Goal: Information Seeking & Learning: Learn about a topic

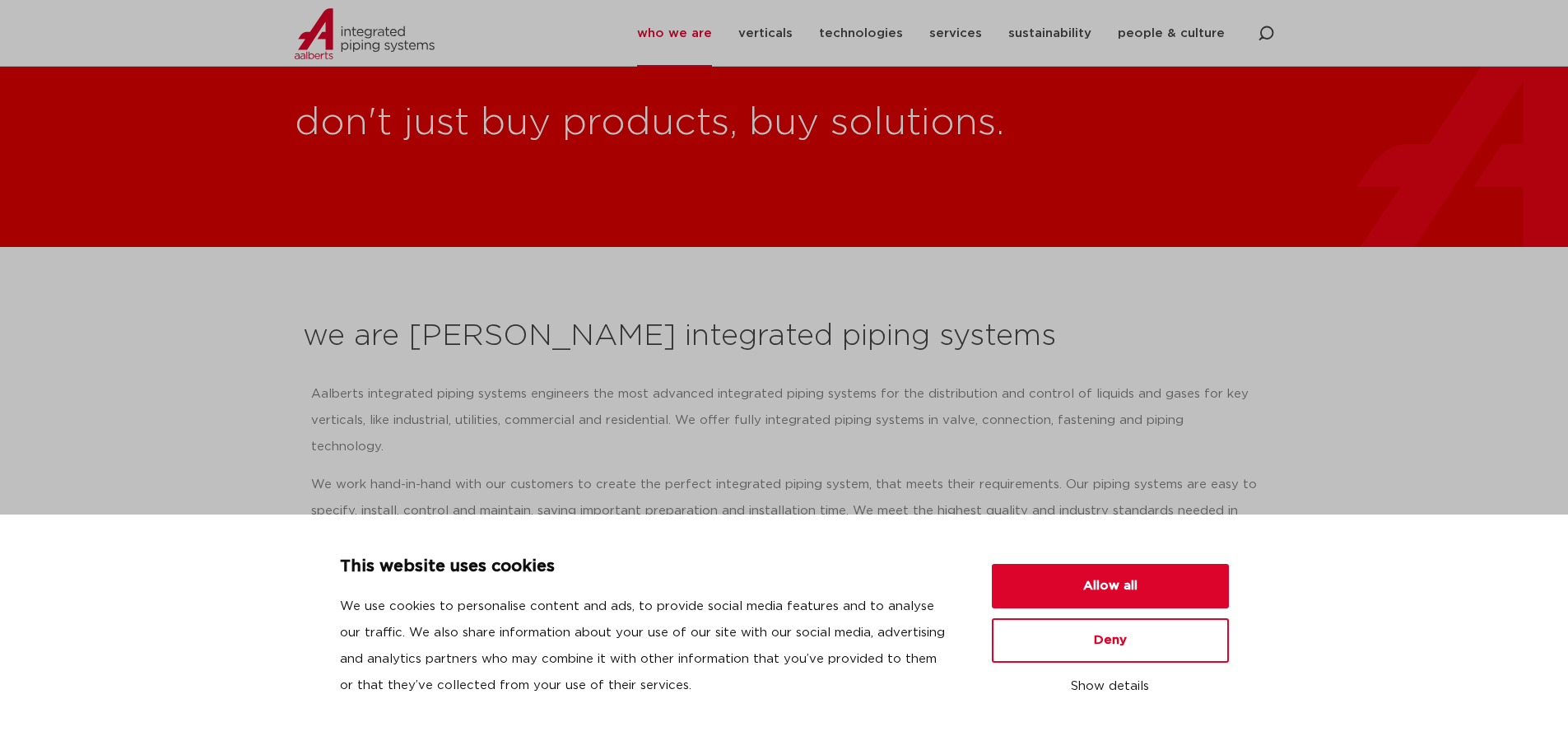
scroll to position [1884, 0]
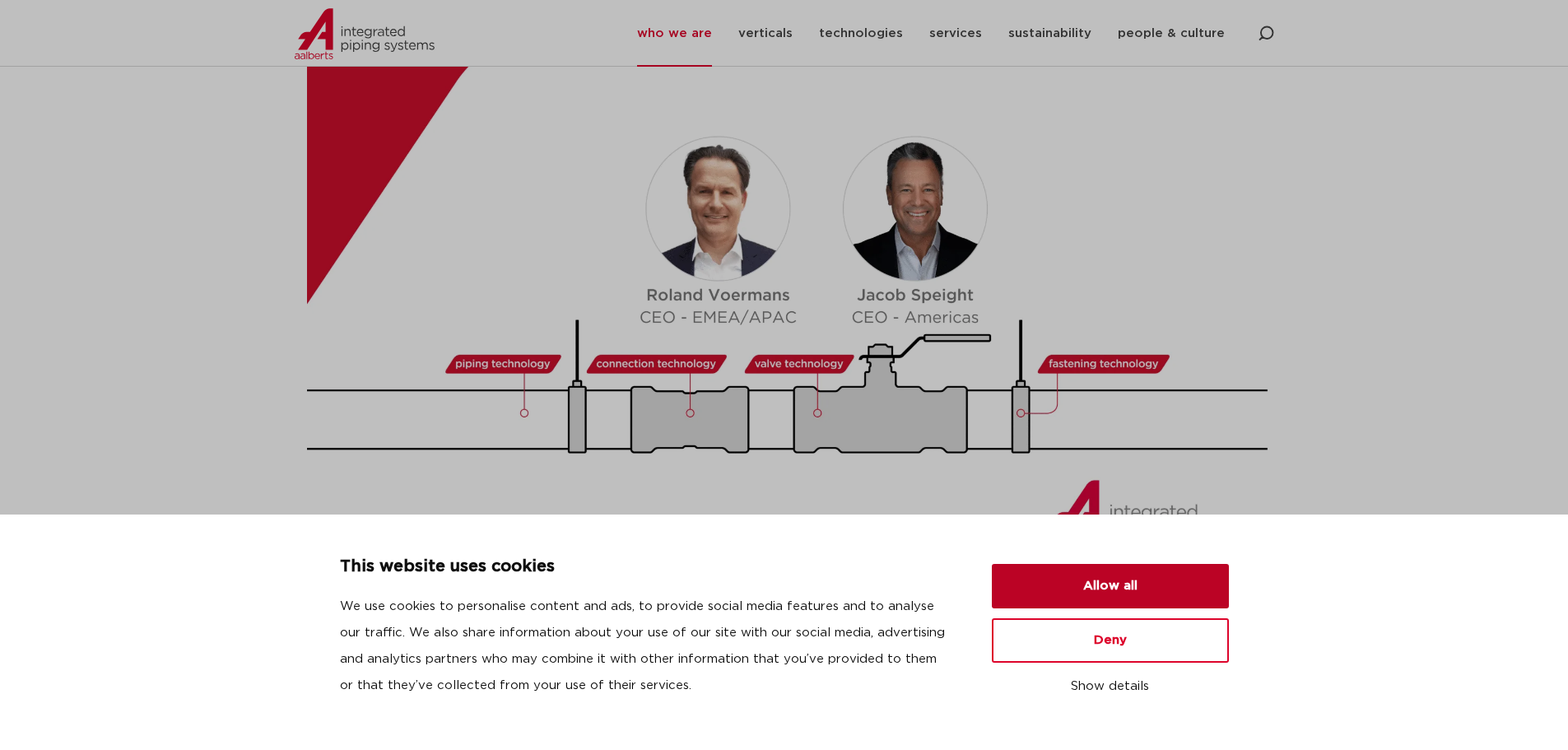
click at [1094, 587] on button "Allow all" at bounding box center [1110, 585] width 237 height 44
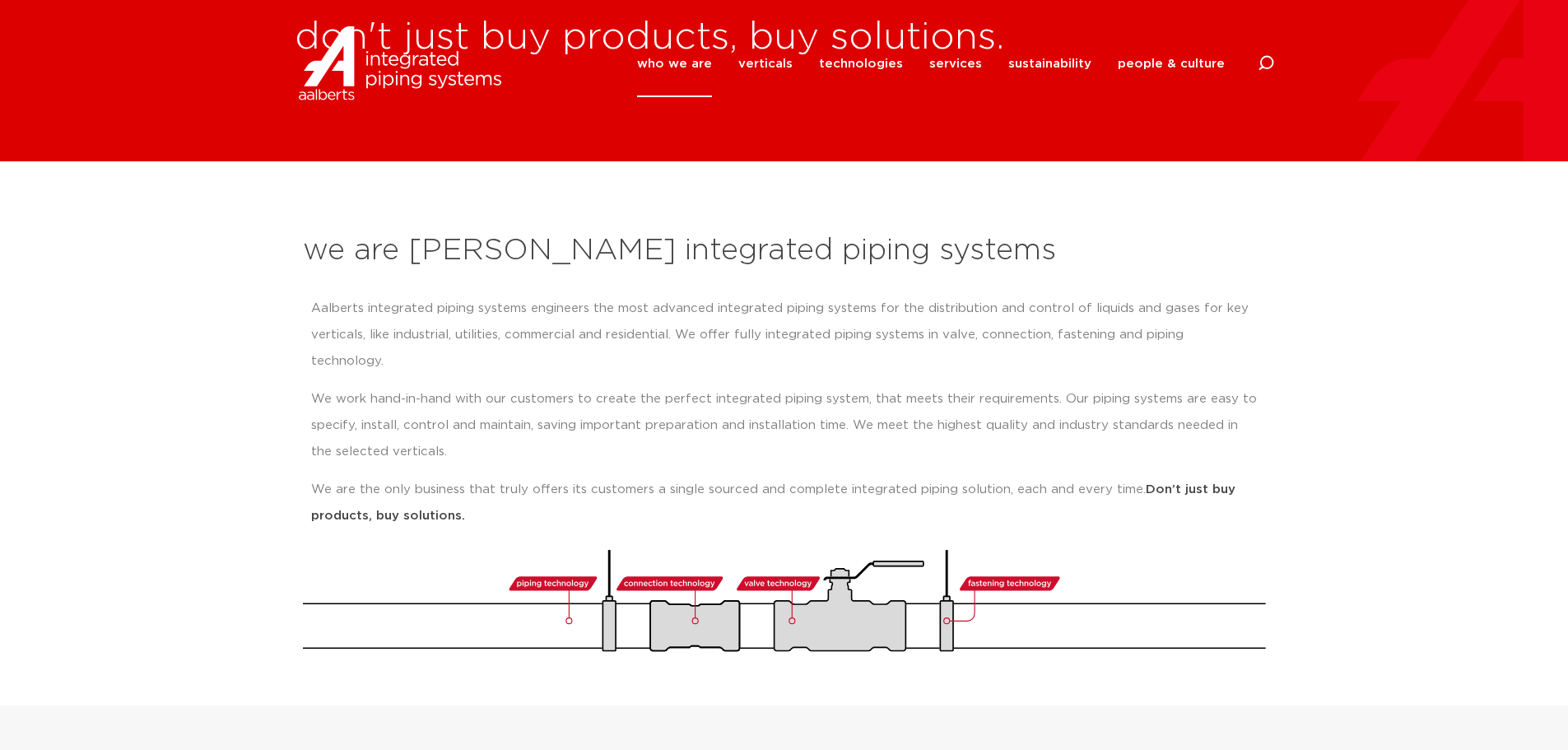
scroll to position [0, 0]
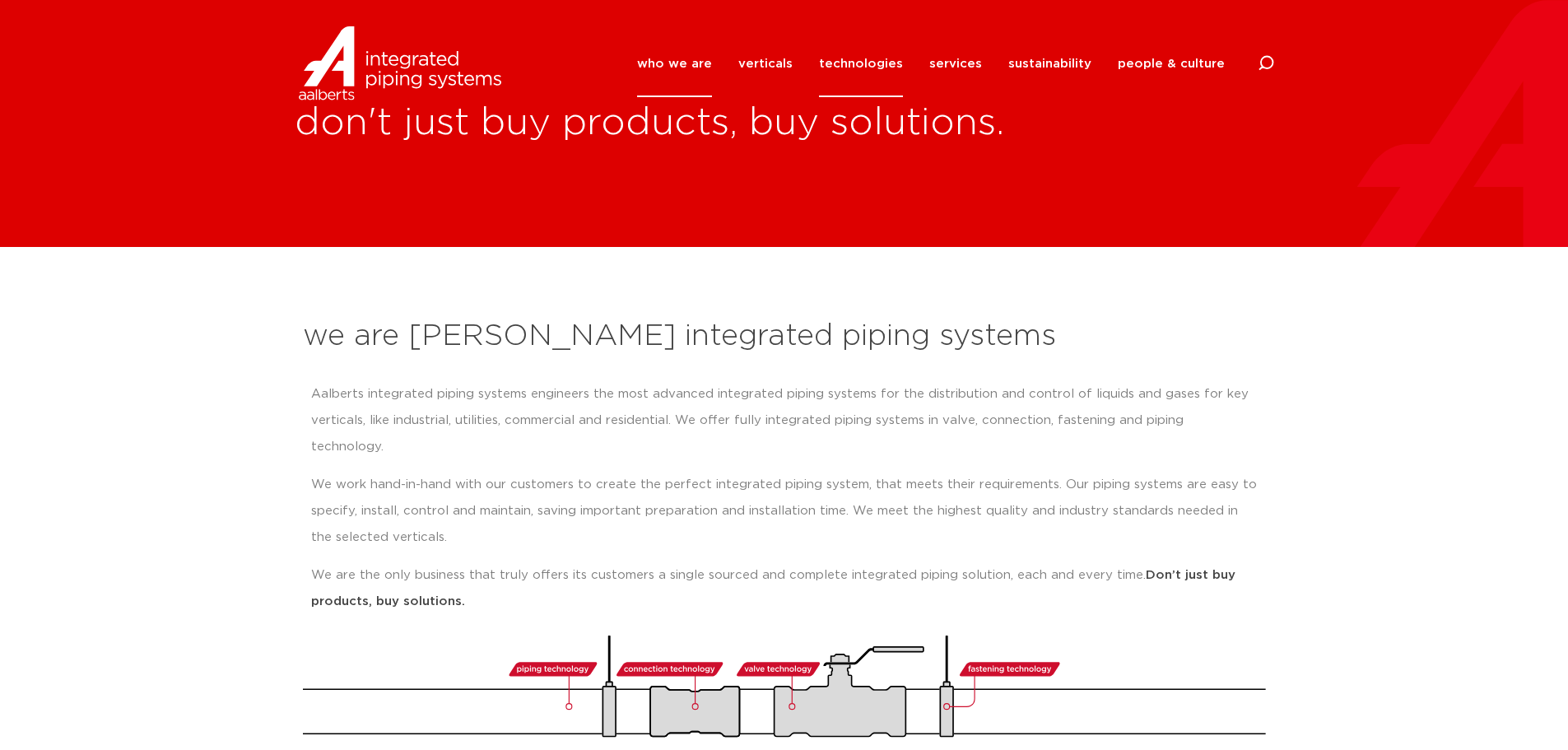
click at [843, 67] on link "technologies" at bounding box center [860, 64] width 84 height 67
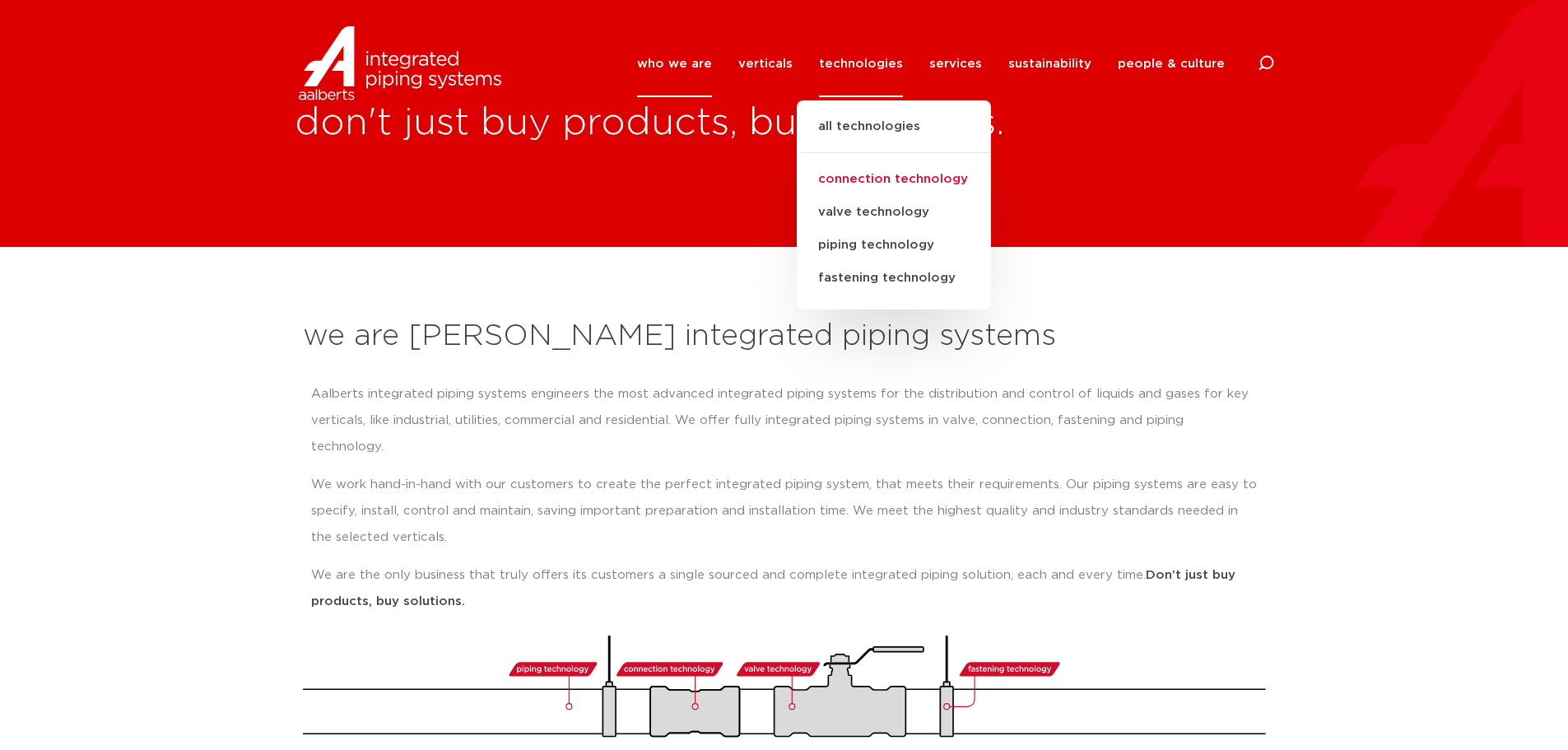
click at [871, 186] on link "connection technology" at bounding box center [894, 179] width 194 height 33
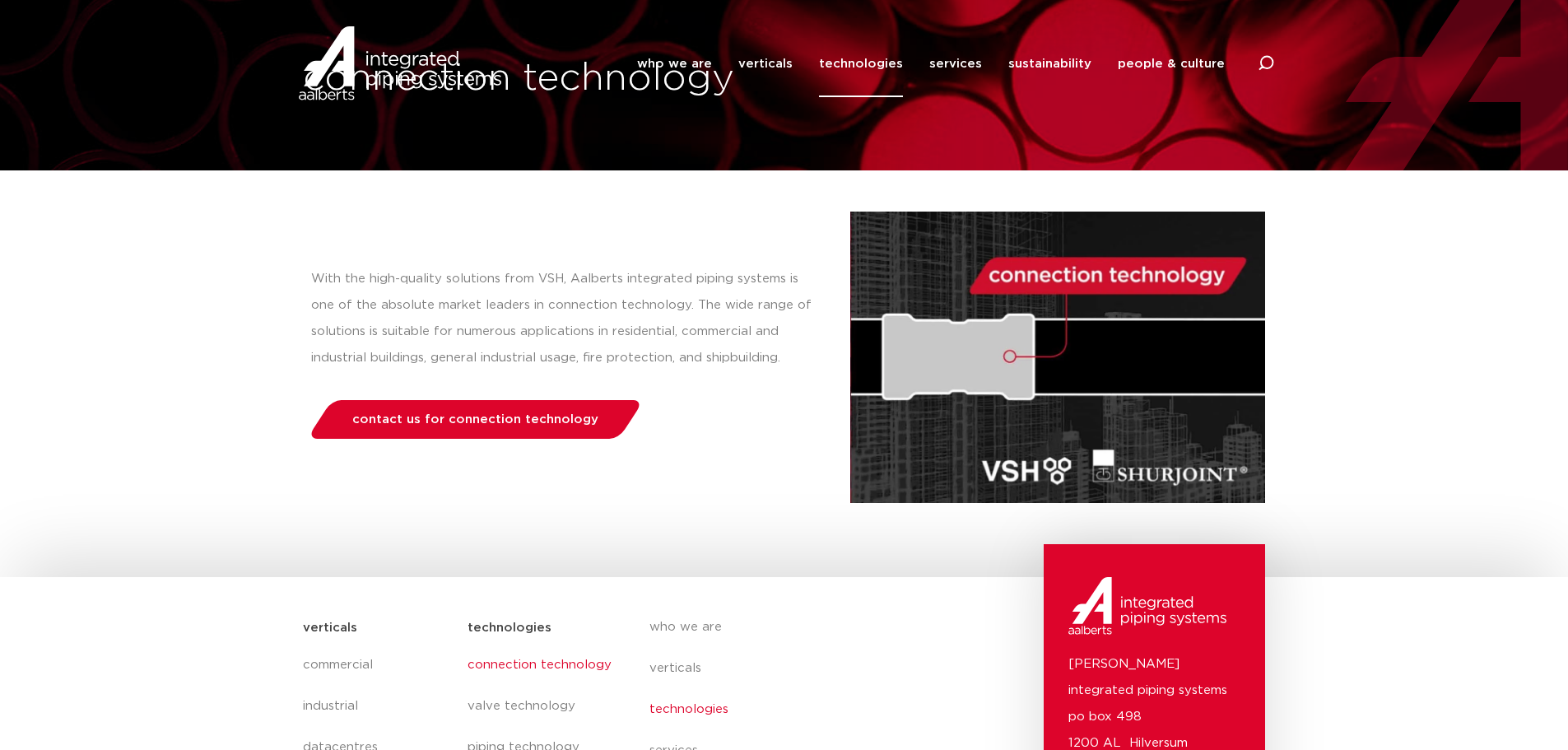
scroll to position [348, 0]
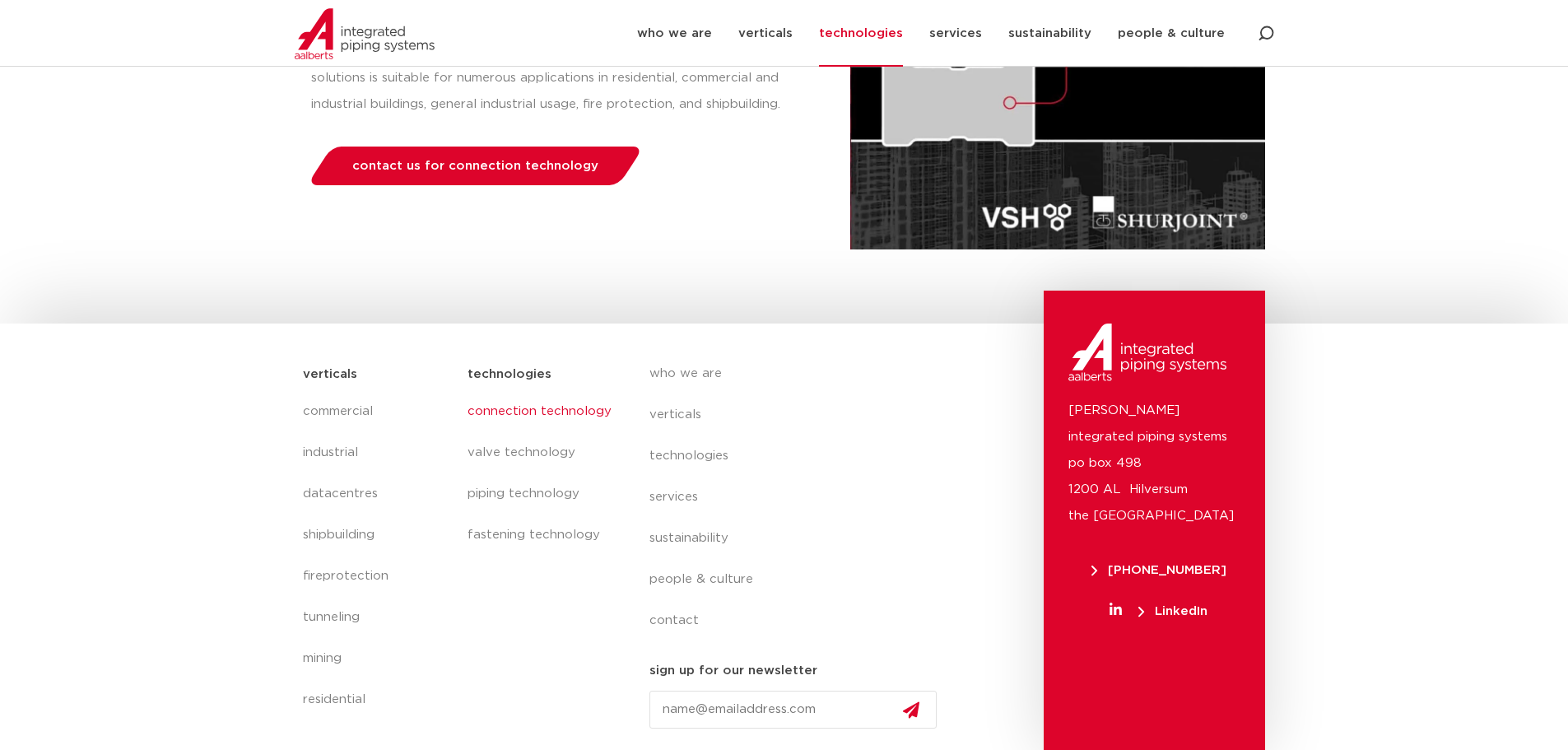
click at [480, 411] on link "connection technology" at bounding box center [541, 412] width 148 height 41
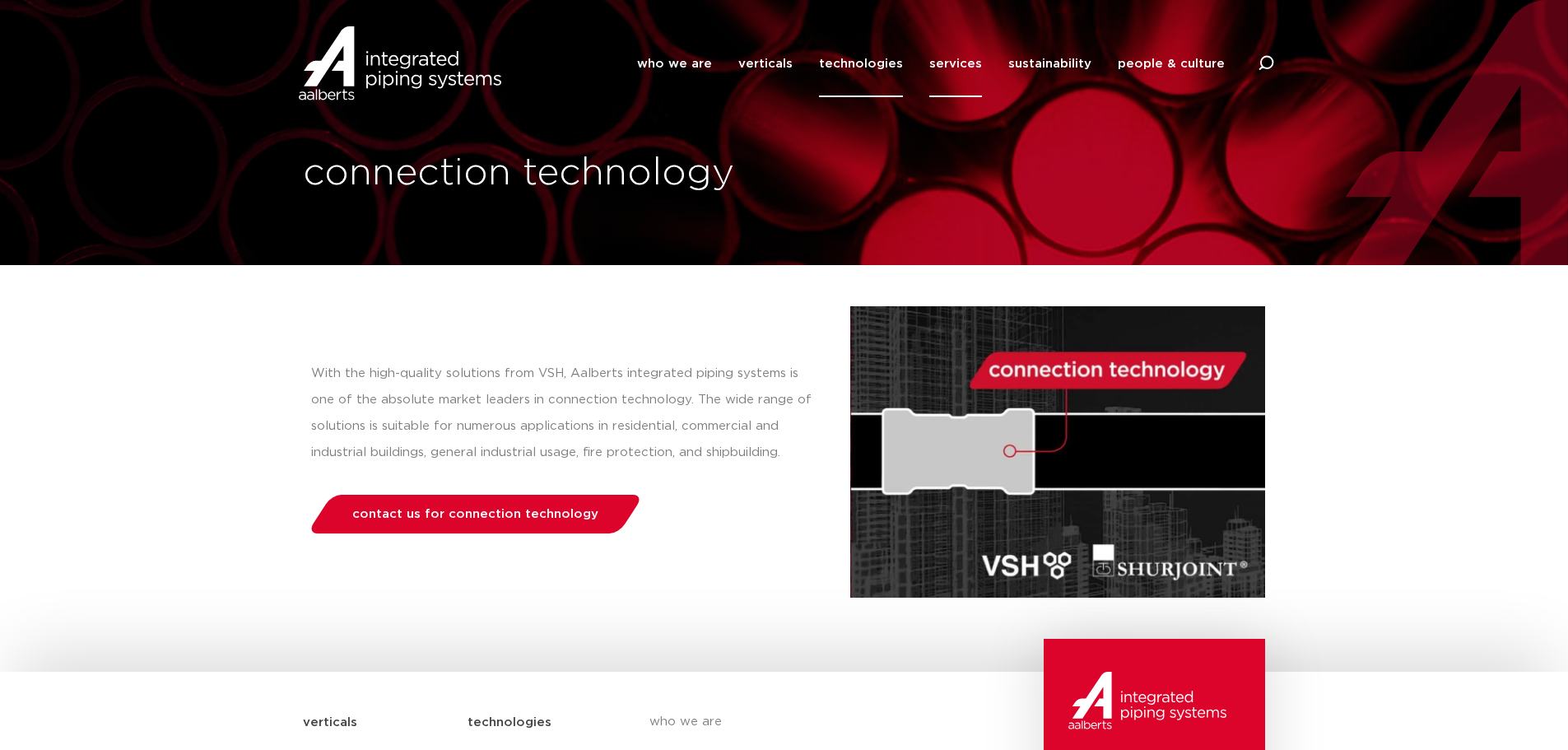
click at [967, 66] on link "services" at bounding box center [955, 64] width 53 height 67
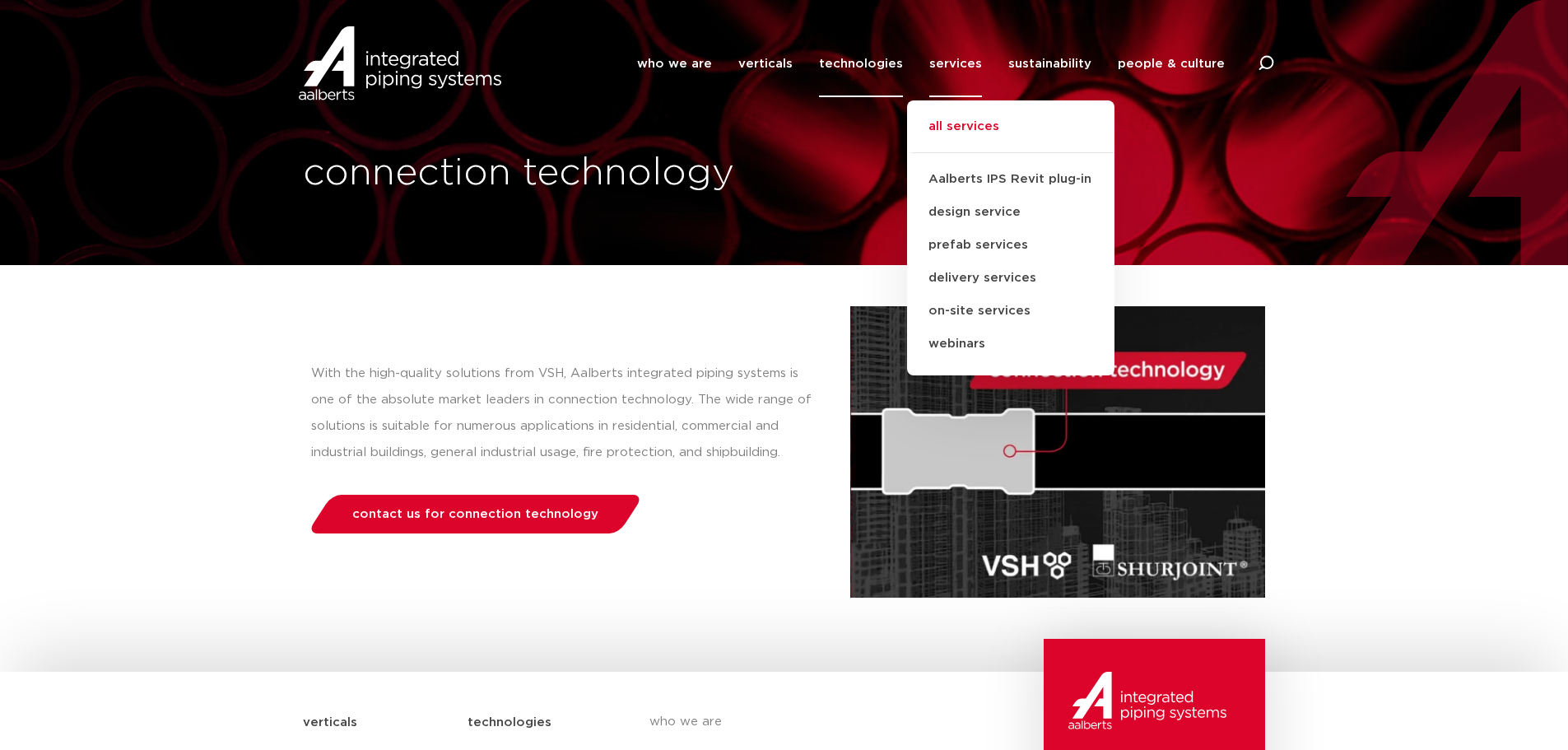
click at [964, 131] on link "all services" at bounding box center [1011, 135] width 208 height 36
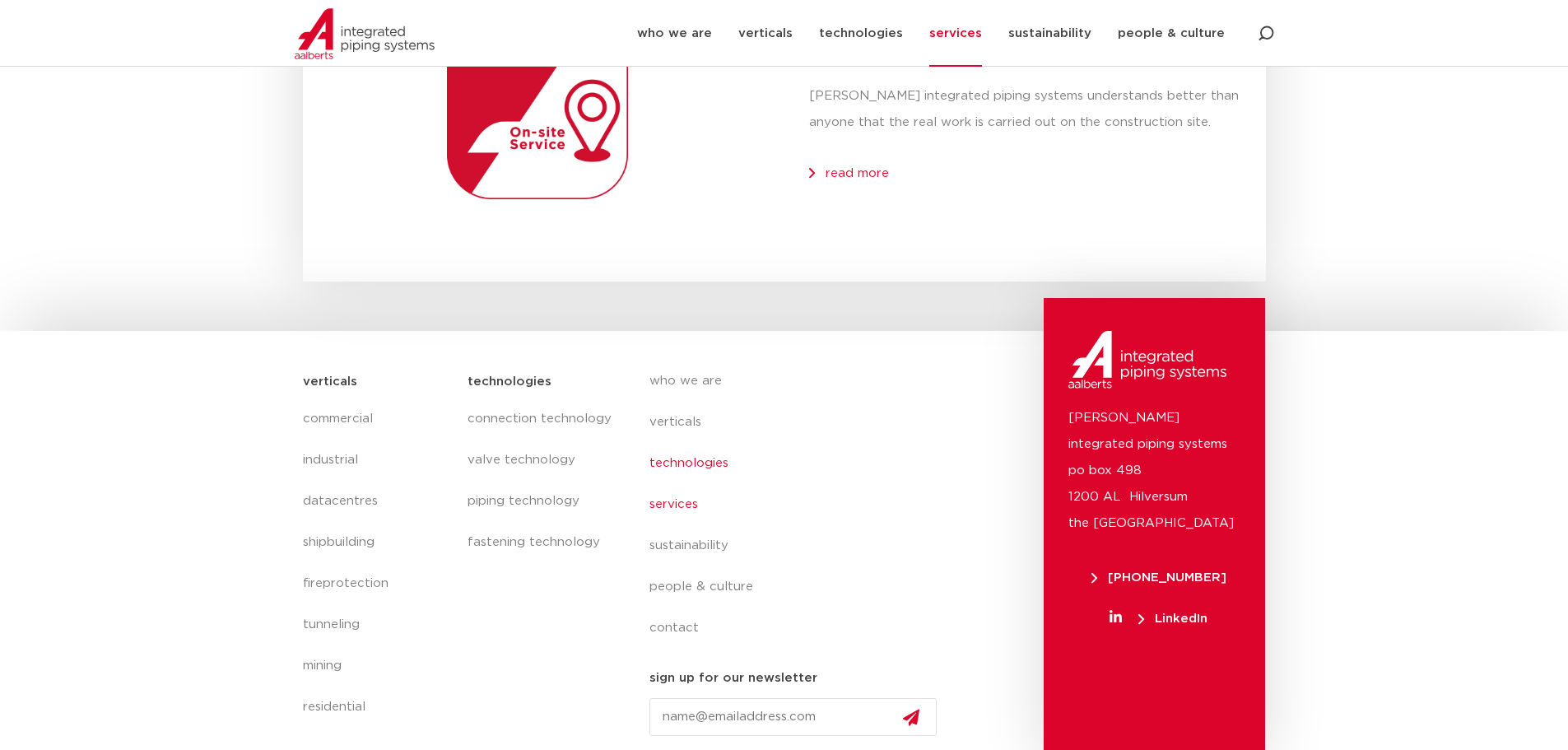
scroll to position [2312, 0]
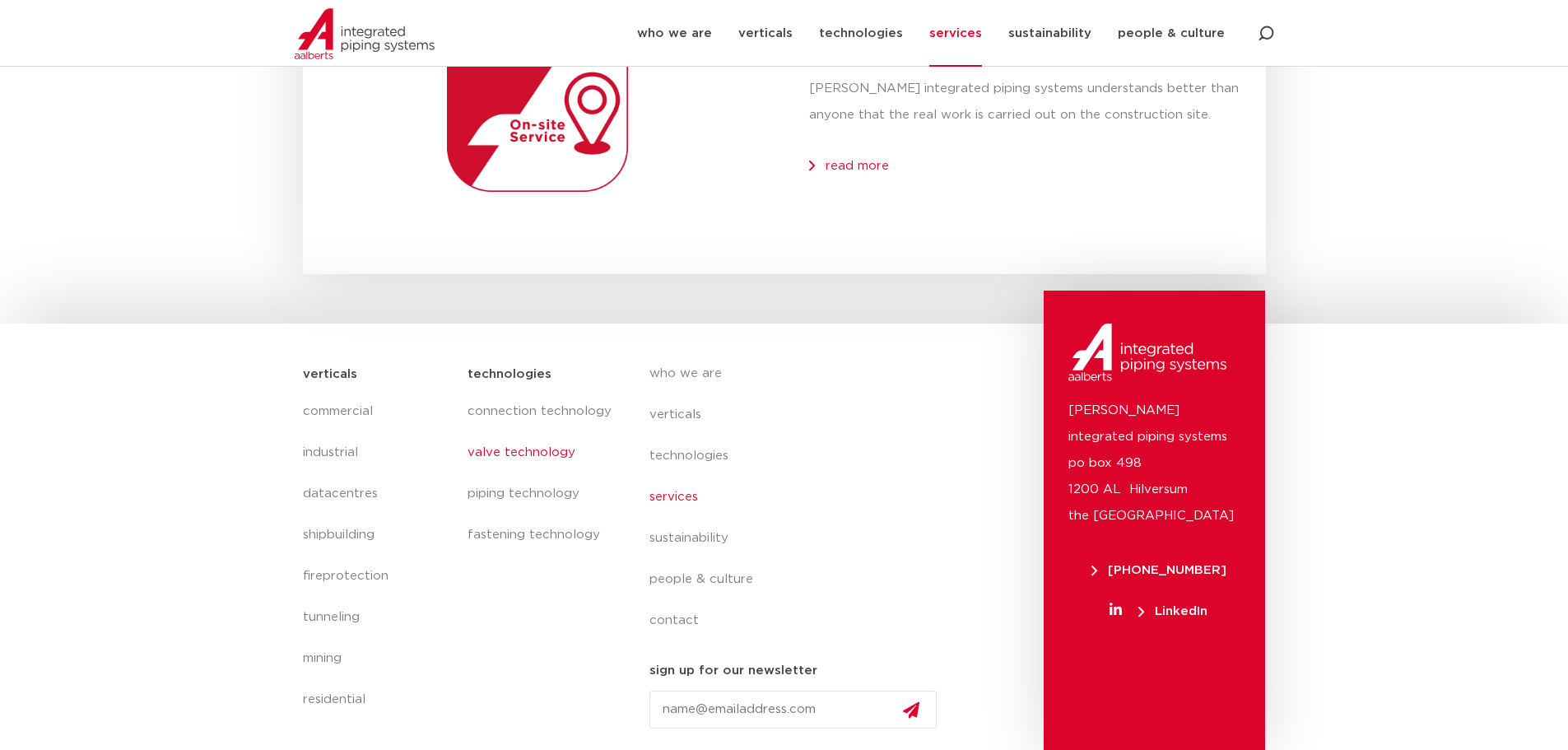
click at [502, 453] on link "valve technology" at bounding box center [541, 453] width 148 height 41
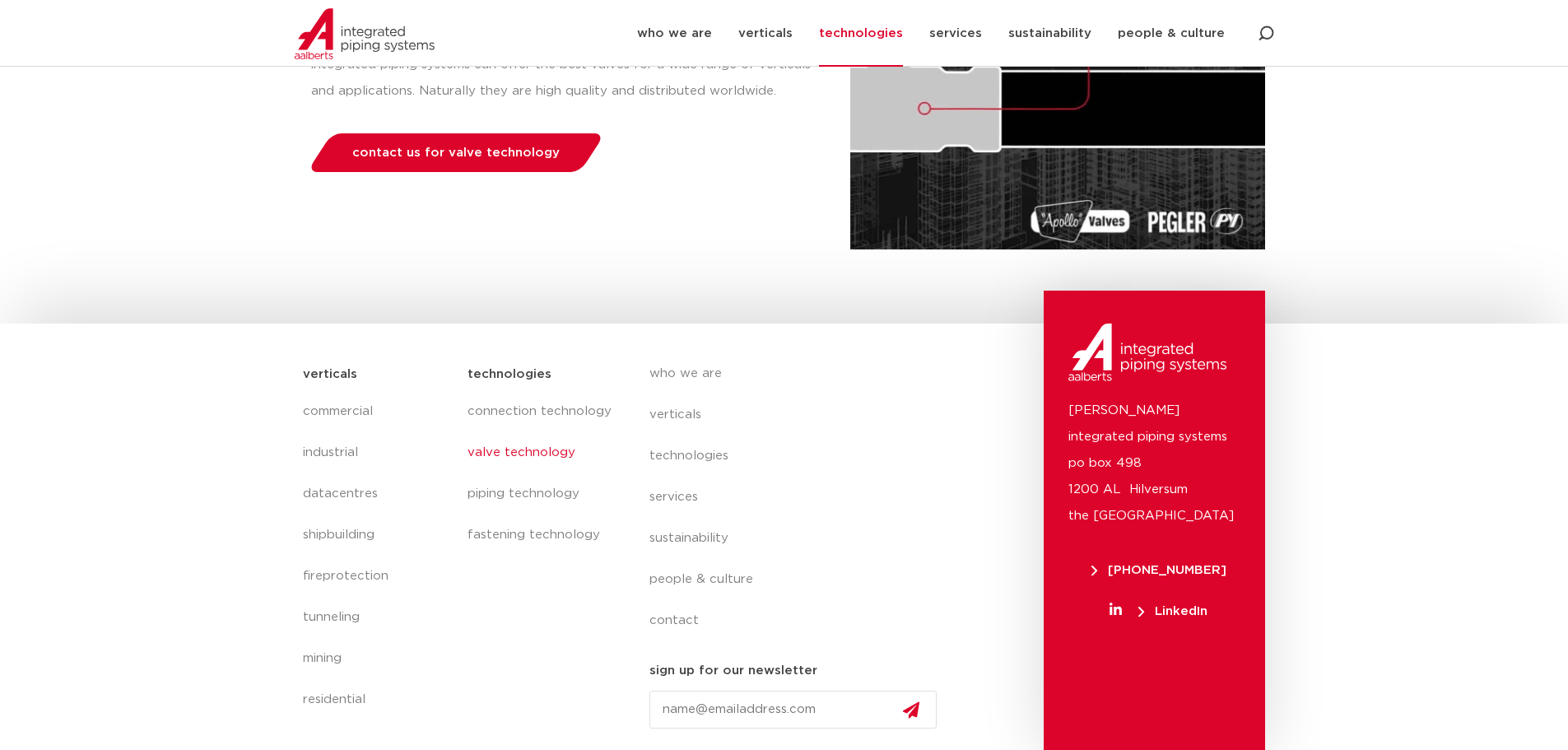
scroll to position [183, 0]
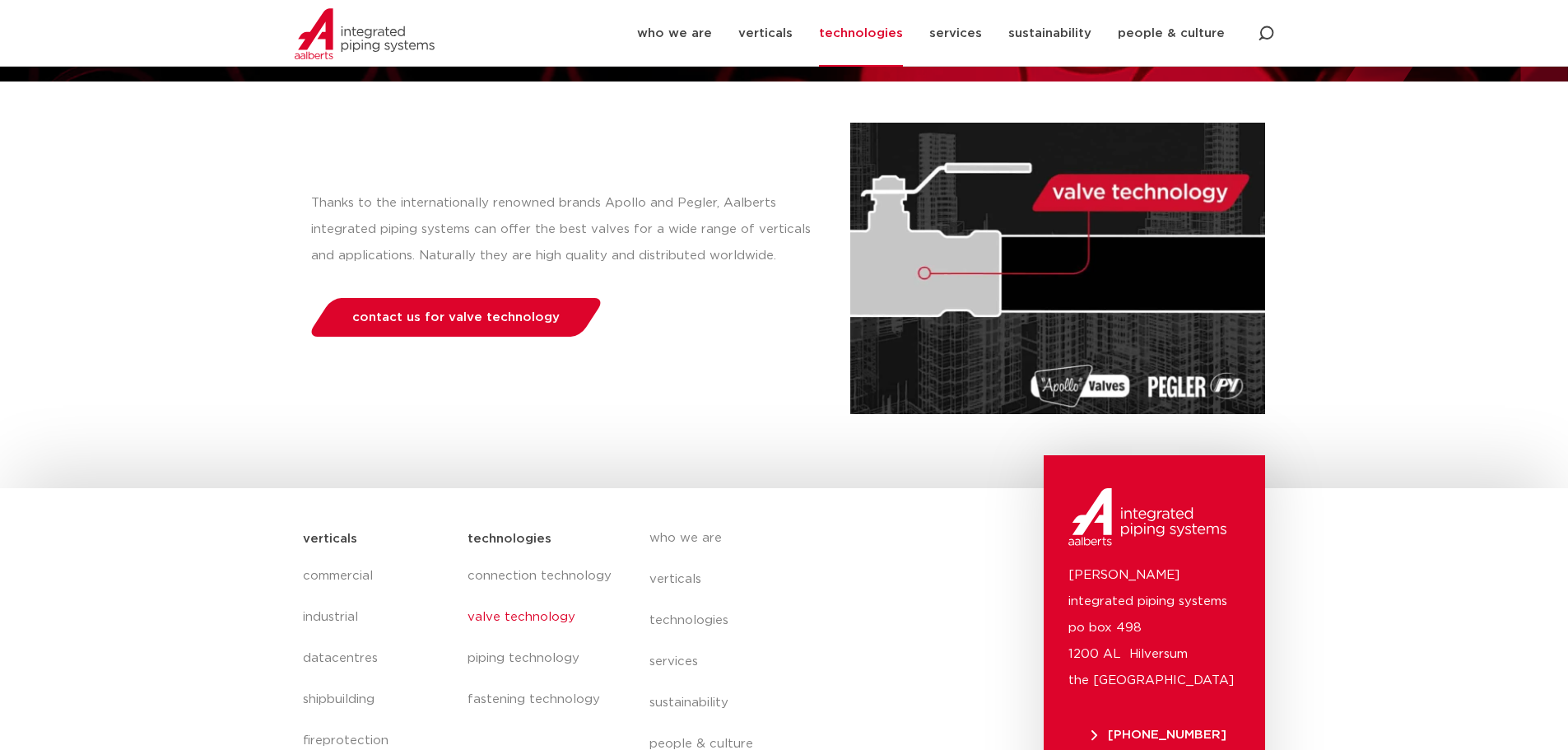
click at [1002, 290] on img at bounding box center [1056, 268] width 414 height 291
click at [1120, 204] on img at bounding box center [1056, 268] width 414 height 291
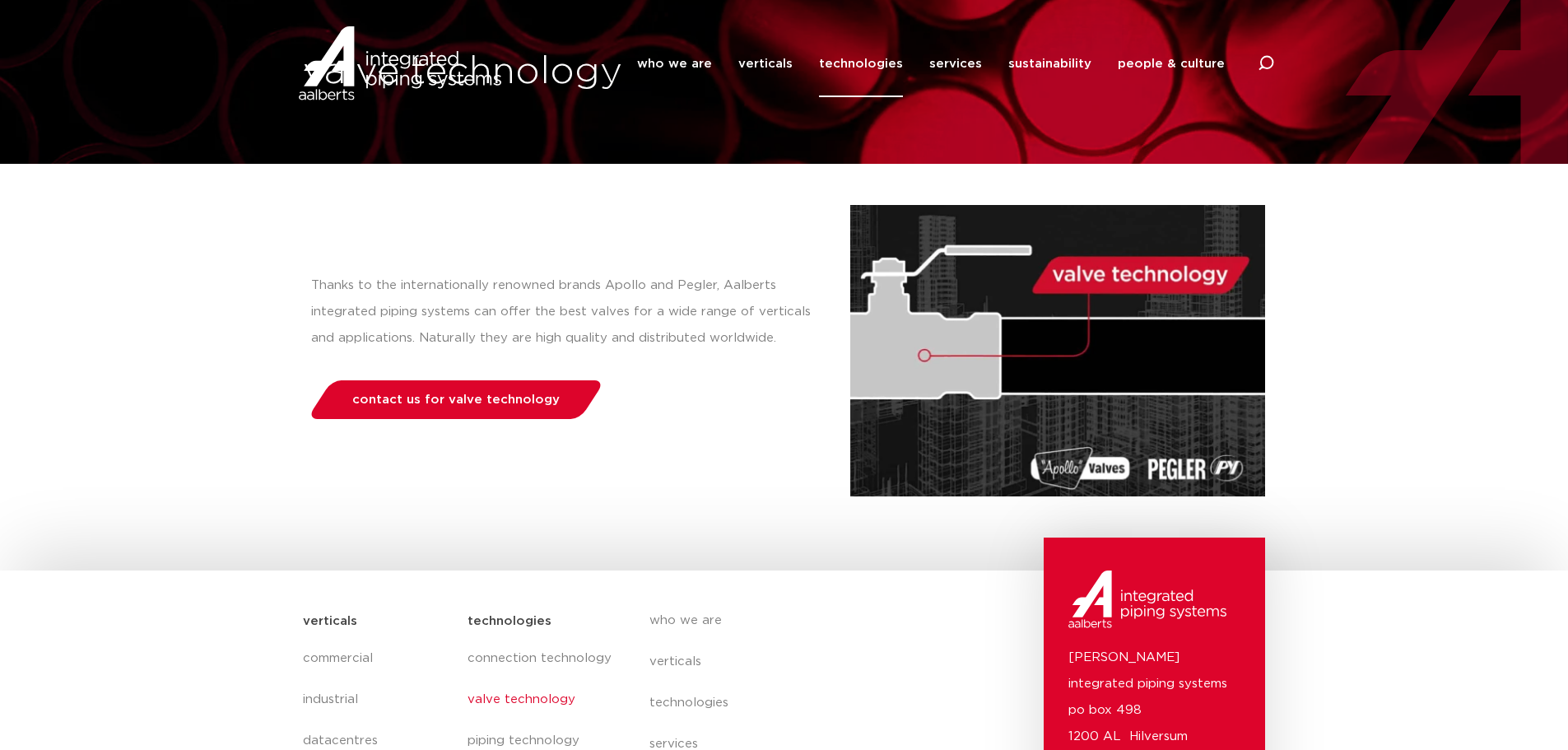
scroll to position [0, 0]
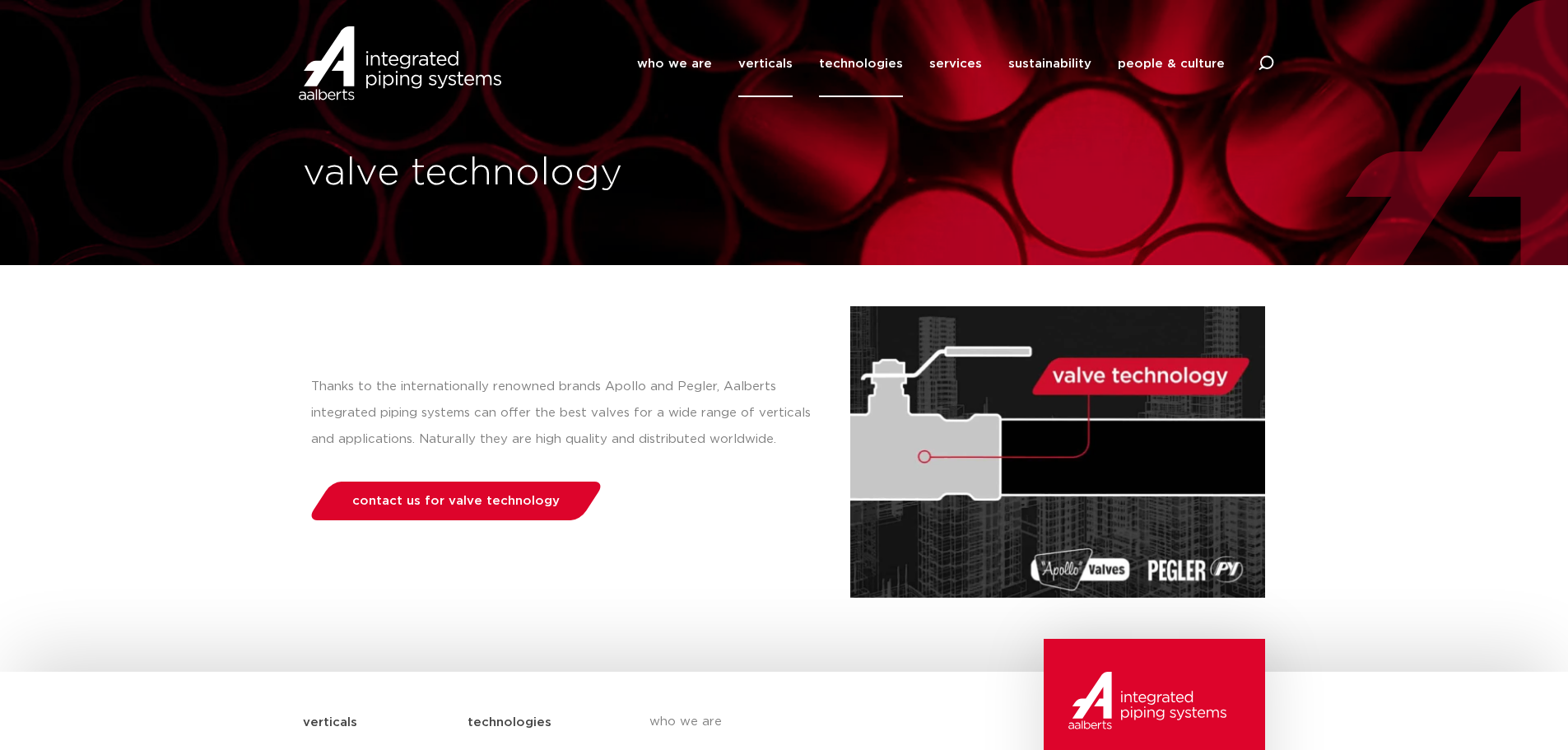
click at [774, 63] on link "verticals" at bounding box center [765, 64] width 54 height 67
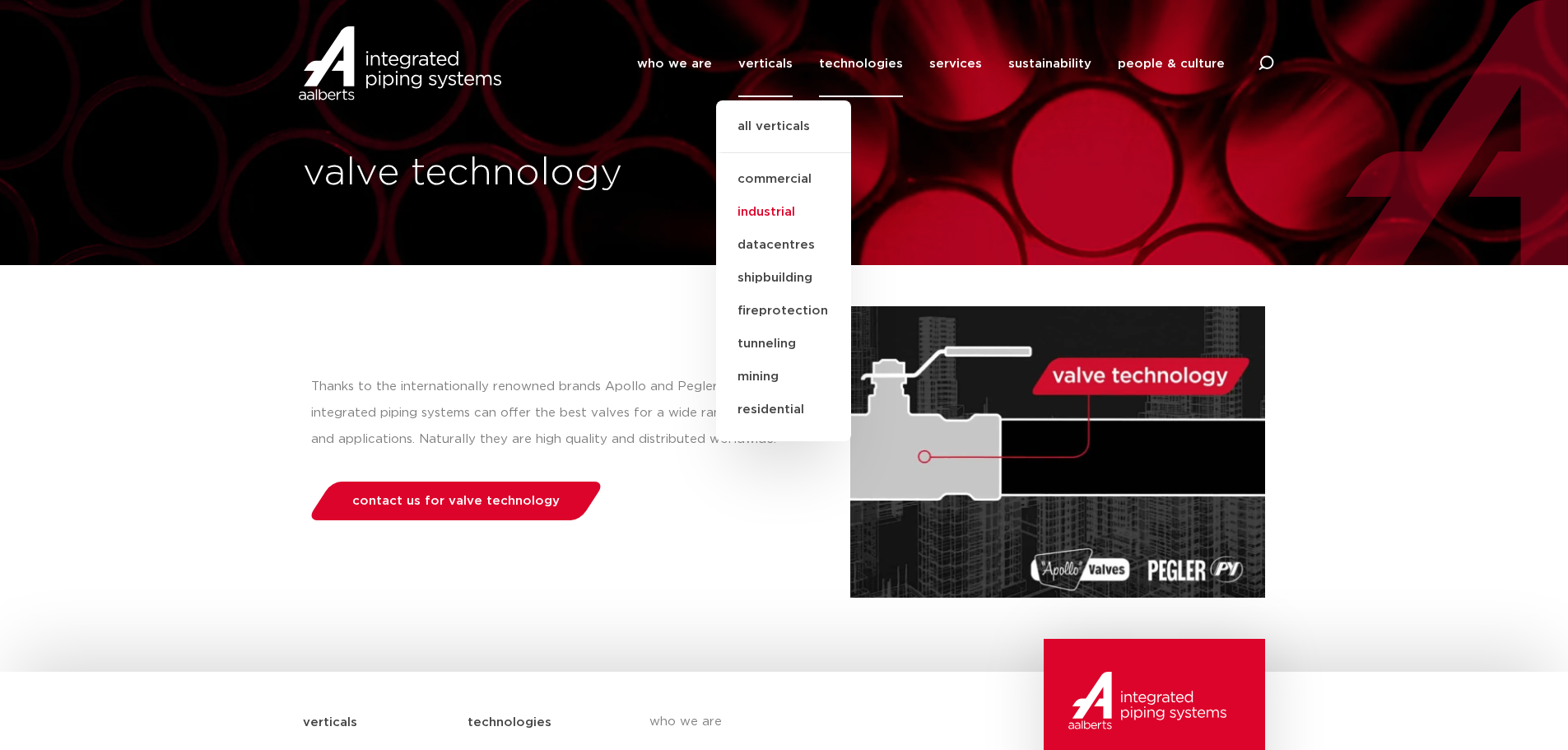
click at [771, 211] on link "industrial" at bounding box center [783, 212] width 135 height 33
